Goal: Transaction & Acquisition: Purchase product/service

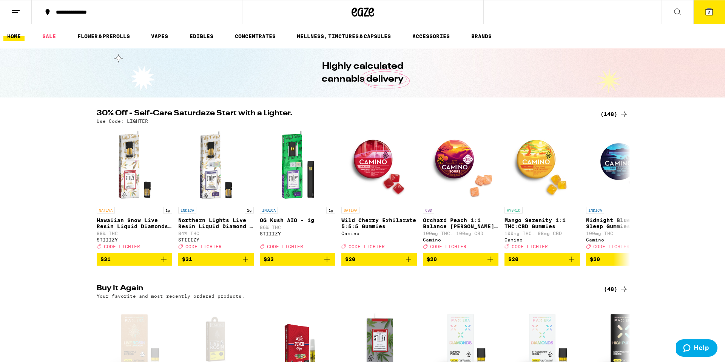
click at [617, 114] on div "(148)" at bounding box center [615, 114] width 28 height 9
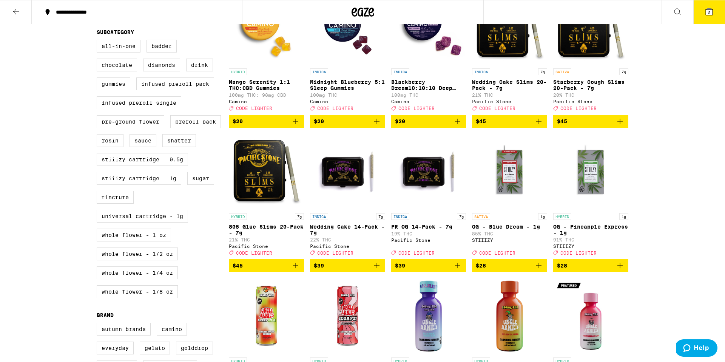
scroll to position [257, 0]
